Goal: Communication & Community: Answer question/provide support

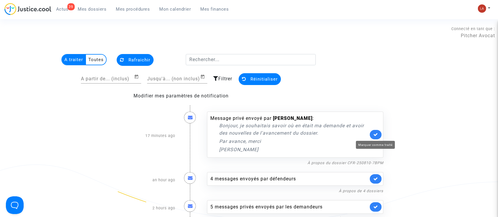
click at [377, 136] on icon at bounding box center [376, 134] width 5 height 4
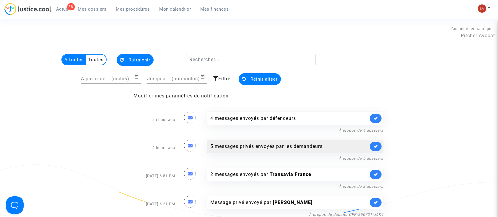
click at [335, 147] on div "5 messages privés envoyés par les demandeurs" at bounding box center [289, 146] width 158 height 7
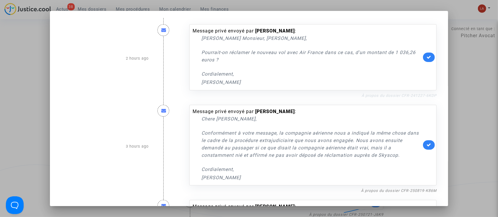
click at [385, 94] on link "À propos du dossier CFR-241227-6KDP" at bounding box center [399, 95] width 75 height 4
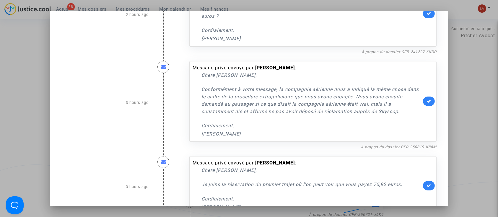
scroll to position [79, 0]
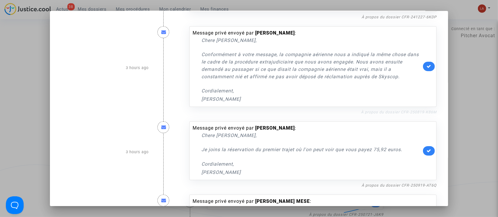
click at [402, 110] on link "À propos du dossier CFR-250819-K86M" at bounding box center [399, 112] width 76 height 4
drag, startPoint x: 426, startPoint y: 66, endPoint x: 421, endPoint y: 77, distance: 11.0
click at [427, 67] on icon at bounding box center [429, 66] width 5 height 4
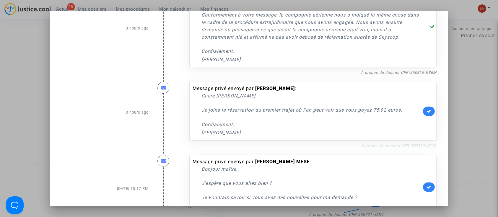
click at [395, 147] on link "À propos du dossier CFR-250919-AT6Q" at bounding box center [399, 146] width 75 height 4
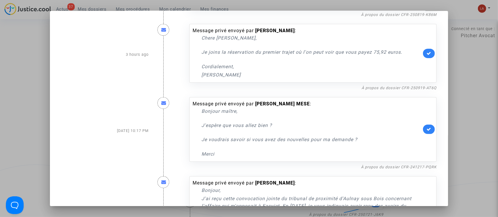
scroll to position [236, 0]
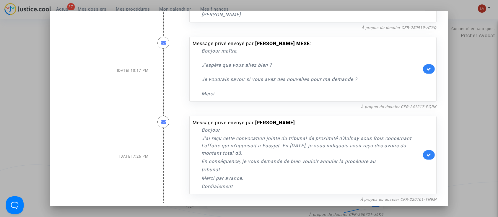
click at [374, 113] on div "Message privé envoyé par [PERSON_NAME] : [PERSON_NAME], J'ai reçu cette convoca…" at bounding box center [313, 156] width 256 height 93
click at [374, 107] on link "À propos du dossier CFR-241217-PQRK" at bounding box center [399, 107] width 76 height 4
click at [427, 69] on icon at bounding box center [429, 69] width 5 height 4
click at [367, 190] on p "Cordialement" at bounding box center [312, 186] width 220 height 7
click at [366, 192] on div "Message privé envoyé par [PERSON_NAME] : [PERSON_NAME], J'ai reçu cette convoca…" at bounding box center [312, 155] width 247 height 78
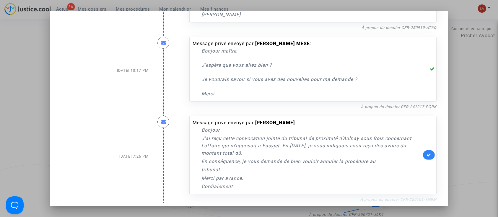
click at [368, 198] on link "À propos du dossier CFR-220701-TN9M" at bounding box center [399, 199] width 76 height 4
click at [423, 152] on link at bounding box center [429, 154] width 12 height 9
click at [484, 96] on div at bounding box center [249, 108] width 498 height 217
